Goal: Use online tool/utility: Utilize a website feature to perform a specific function

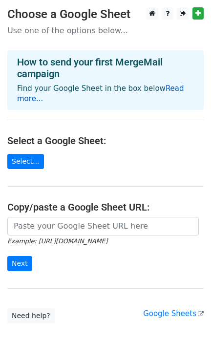
click at [169, 86] on link "Read more..." at bounding box center [100, 93] width 167 height 19
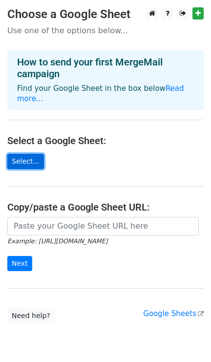
click at [20, 154] on link "Select..." at bounding box center [25, 161] width 37 height 15
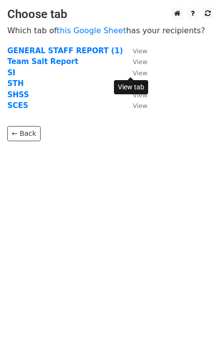
click at [134, 72] on small "View" at bounding box center [140, 72] width 15 height 7
click at [136, 71] on small "View" at bounding box center [140, 72] width 15 height 7
